Goal: Transaction & Acquisition: Purchase product/service

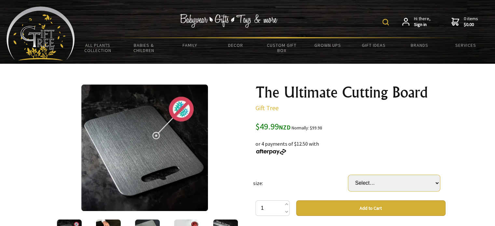
click at [436, 184] on select "Select… Small 34x23cm Medium 39x28cm (+ $14.99) Large 46x30cm (+ $29.99) Big 60…" at bounding box center [395, 183] width 92 height 16
select select "Big 60x40cm"
click at [349, 175] on select "Select… Small 34x23cm Medium 39x28cm (+ $14.99) Large 46x30cm (+ $29.99) Big 60…" at bounding box center [395, 183] width 92 height 16
click at [429, 181] on select "Select… Small 34x23cm Medium 39x28cm (+ $14.99) Large 46x30cm (+ $29.99) Big 60…" at bounding box center [395, 183] width 92 height 16
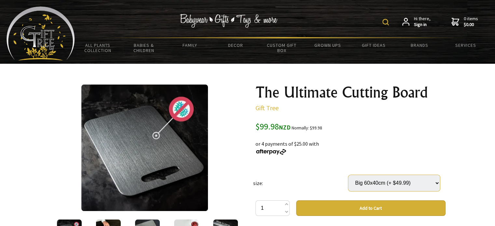
click at [432, 181] on select "Select… Small 34x23cm Medium 39x28cm (+ $14.99) Large 46x30cm (+ $29.99) Big 60…" at bounding box center [395, 183] width 92 height 16
select select "Small 34x23cm"
click at [349, 175] on select "Select… Small 34x23cm Medium 39x28cm (+ $14.99) Large 46x30cm (+ $29.99) Big 60…" at bounding box center [395, 183] width 92 height 16
click at [433, 183] on select "Select… Small 34x23cm Medium 39x28cm (+ $14.99) Large 46x30cm (+ $29.99) Big 60…" at bounding box center [395, 183] width 92 height 16
select select "Medium 39x28cm"
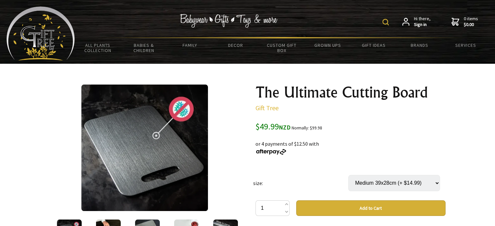
click at [349, 175] on select "Select… Small 34x23cm Medium 39x28cm (+ $14.99) Large 46x30cm (+ $29.99) Big 60…" at bounding box center [395, 183] width 92 height 16
click at [437, 181] on select "Select… Small 34x23cm Medium 39x28cm (+ $14.99) Large 46x30cm (+ $29.99) Big 60…" at bounding box center [395, 183] width 92 height 16
select select "Large 46x30cm"
click at [349, 175] on select "Select… Small 34x23cm Medium 39x28cm (+ $14.99) Large 46x30cm (+ $29.99) Big 60…" at bounding box center [395, 183] width 92 height 16
click at [435, 185] on select "Select… Small 34x23cm Medium 39x28cm (+ $14.99) Large 46x30cm (+ $29.99) Big 60…" at bounding box center [395, 183] width 92 height 16
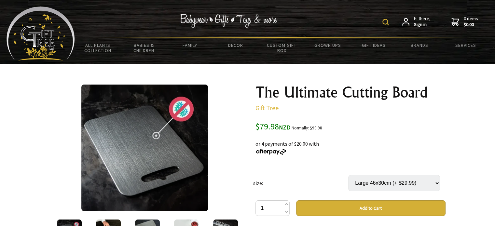
select select "Big 60x40cm"
click at [349, 175] on select "Select… Small 34x23cm Medium 39x28cm (+ $14.99) Large 46x30cm (+ $29.99) Big 60…" at bounding box center [395, 183] width 92 height 16
click at [439, 182] on select "Select… Small 34x23cm Medium 39x28cm (+ $14.99) Large 46x30cm (+ $29.99) Big 60…" at bounding box center [395, 183] width 92 height 16
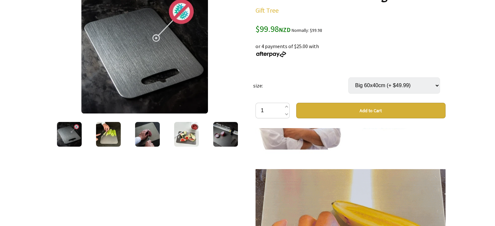
scroll to position [98, 0]
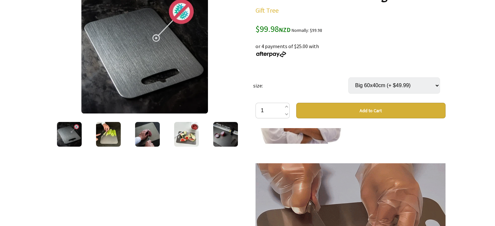
click at [215, 195] on div "1 /7" at bounding box center [145, 187] width 201 height 411
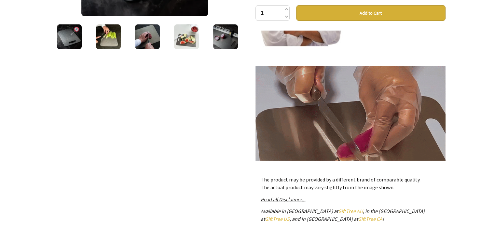
scroll to position [0, 0]
